Goal: Ask a question: Seek information or help from site administrators or community

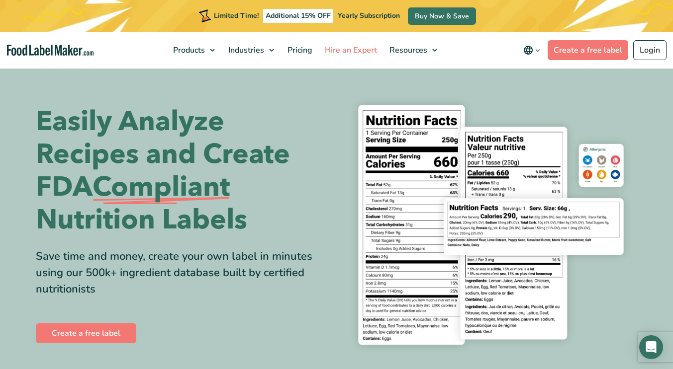
click at [361, 51] on span "Hire an Expert" at bounding box center [350, 50] width 56 height 11
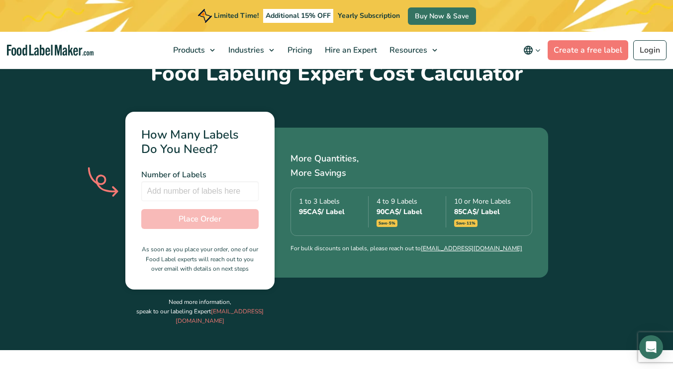
click at [412, 196] on div "4 to 9 Labels 90 CA$ / Label Save -5%" at bounding box center [411, 211] width 70 height 31
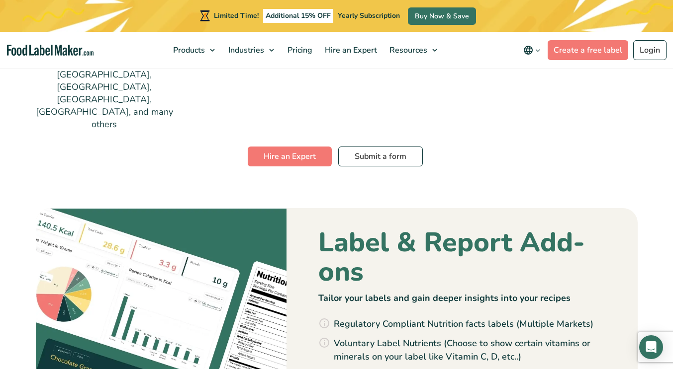
scroll to position [960, 0]
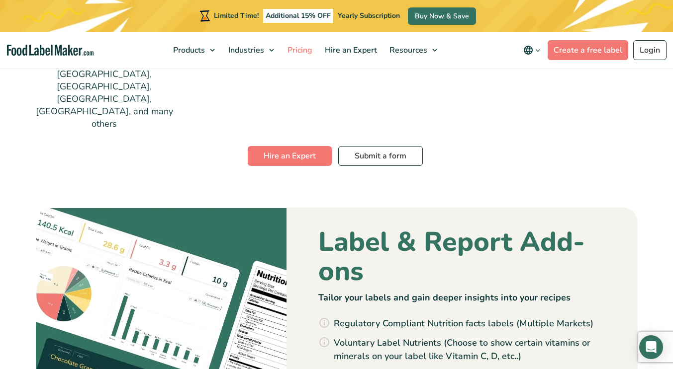
click at [304, 55] on link "Pricing" at bounding box center [298, 50] width 35 height 37
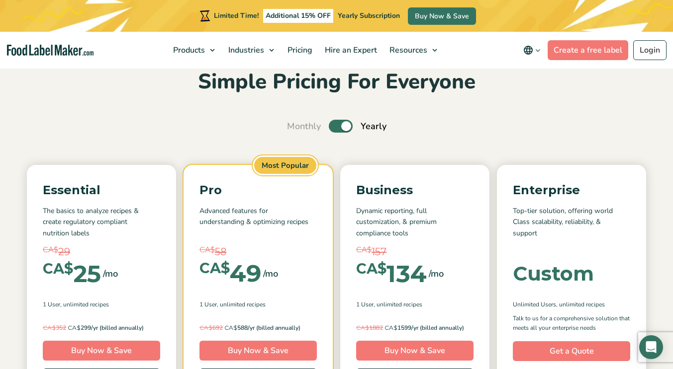
scroll to position [47, 0]
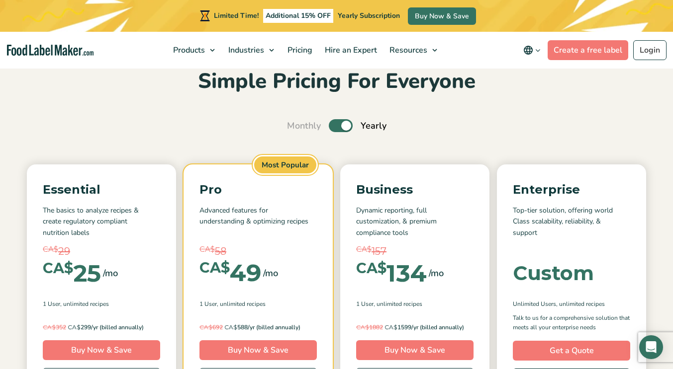
click at [334, 129] on label "Toggle" at bounding box center [341, 125] width 24 height 13
click at [295, 129] on input "Toggle" at bounding box center [292, 126] width 6 height 6
checkbox input "false"
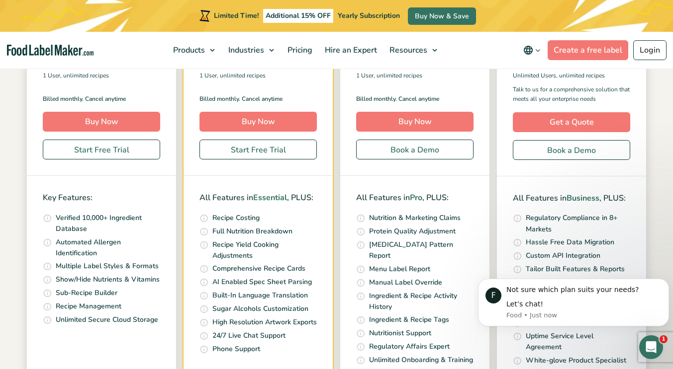
scroll to position [276, 0]
click at [539, 310] on div "Not sure which plan suits your needs? Let’s chat! Food • Just now" at bounding box center [583, 302] width 155 height 35
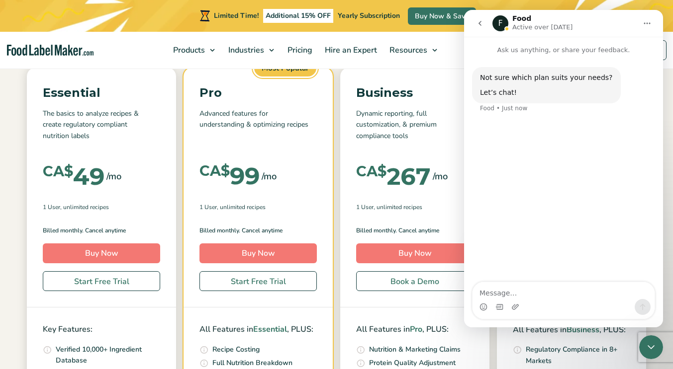
scroll to position [143, 0]
click at [509, 292] on textarea "Message…" at bounding box center [563, 290] width 182 height 17
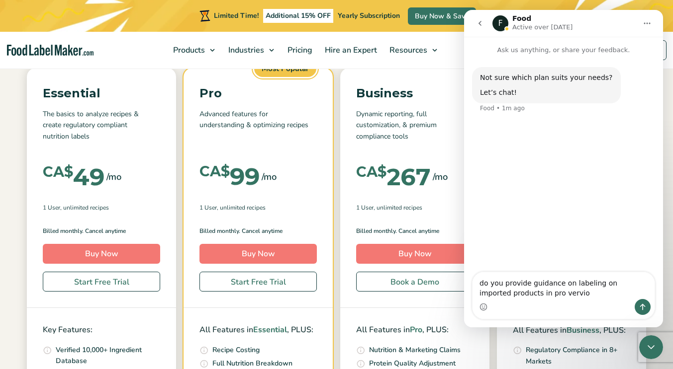
type textarea "do you provide guidance on labeling on imported products in pro vervion"
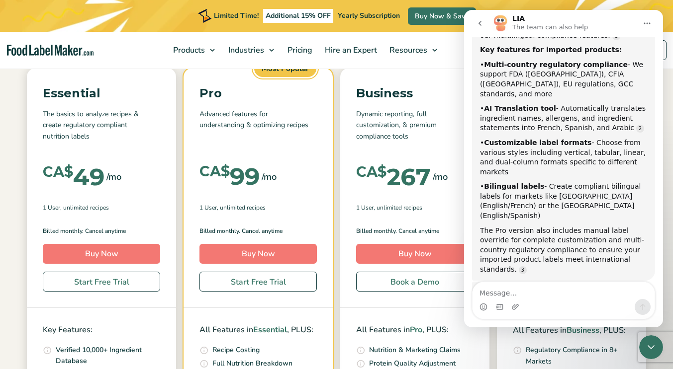
scroll to position [149, 0]
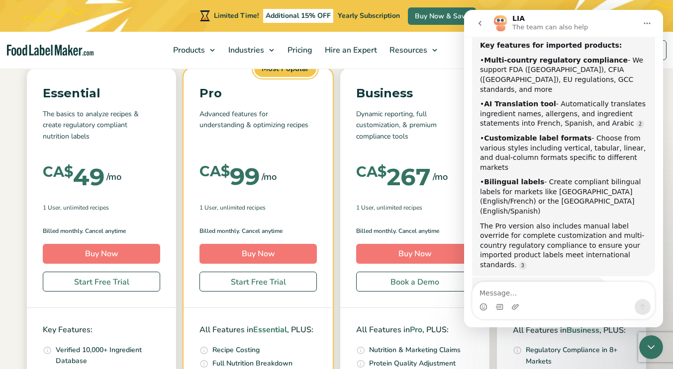
click at [454, 53] on nav "Products Food Nutrition Labelling Supplements Formulation & Labelling Industrie…" at bounding box center [336, 50] width 673 height 37
